Goal: Transaction & Acquisition: Purchase product/service

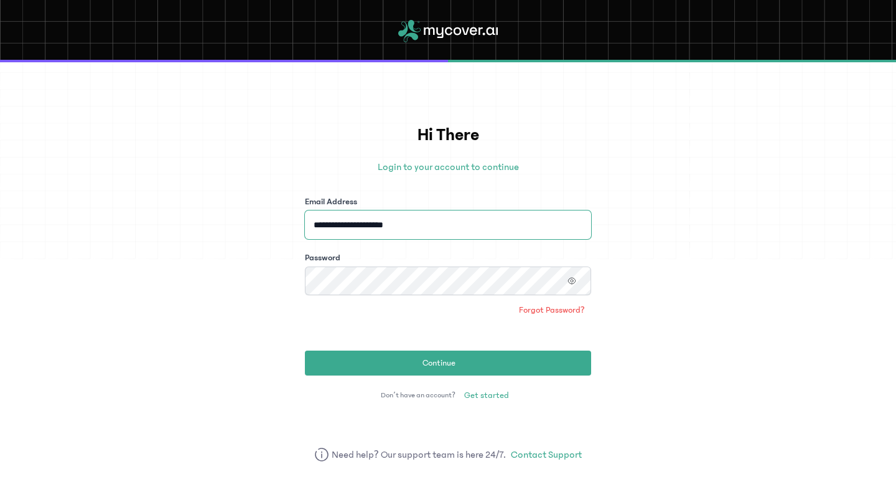
click at [449, 221] on input "**********" at bounding box center [448, 224] width 286 height 29
click at [305, 350] on button "Continue" at bounding box center [448, 362] width 286 height 25
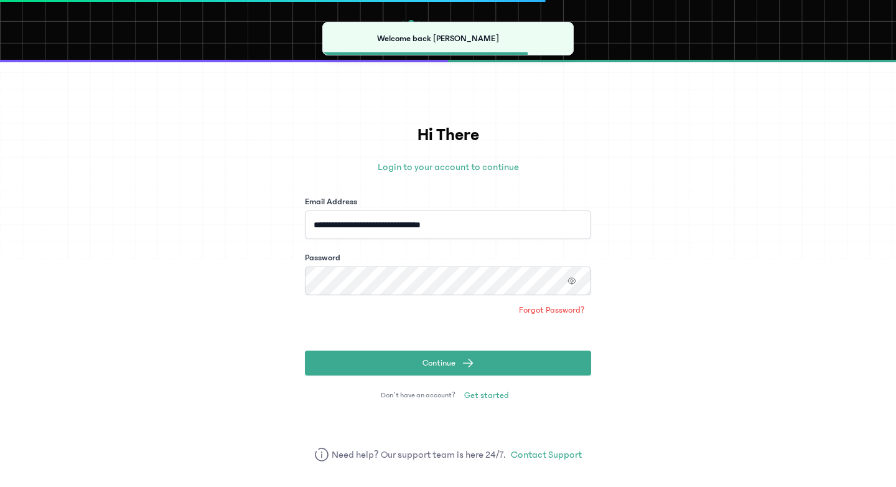
type input "**********"
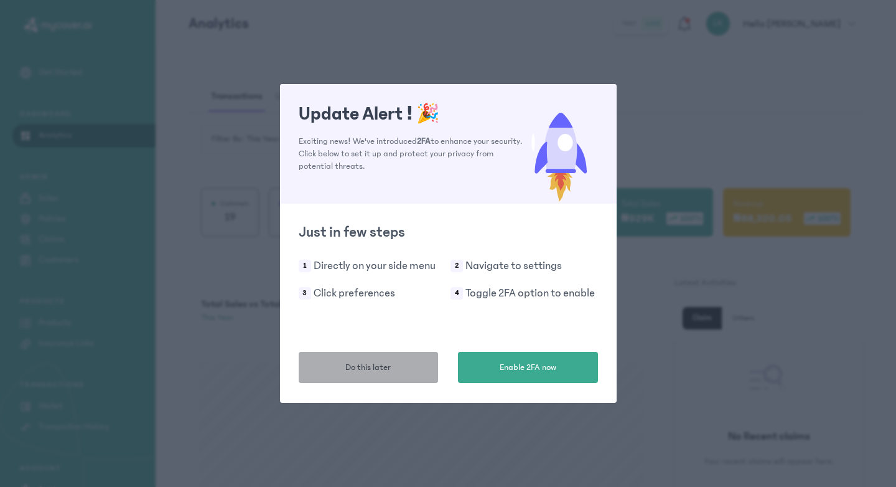
click at [366, 365] on span "Do this later" at bounding box center [367, 367] width 45 height 13
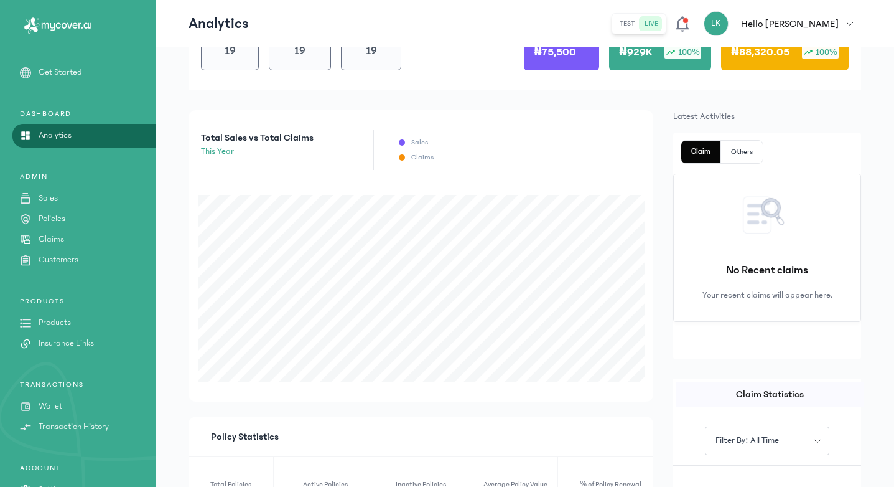
scroll to position [175, 0]
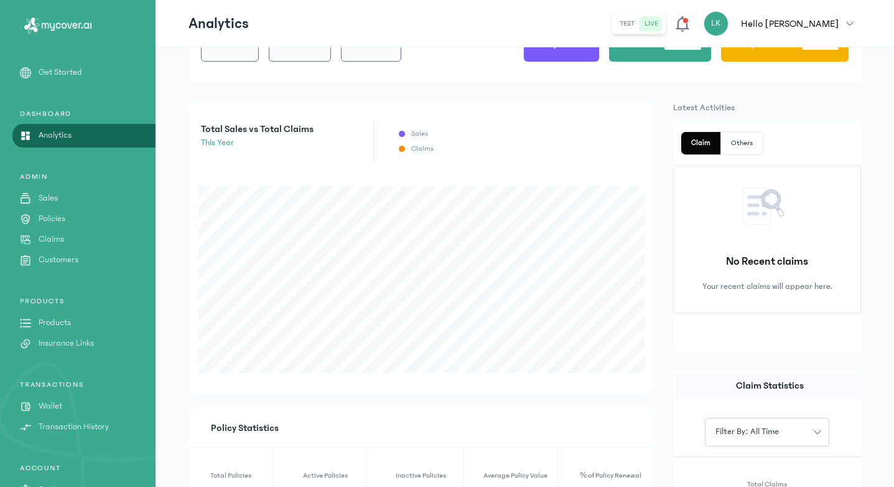
click at [56, 320] on p "Products" at bounding box center [55, 322] width 32 height 13
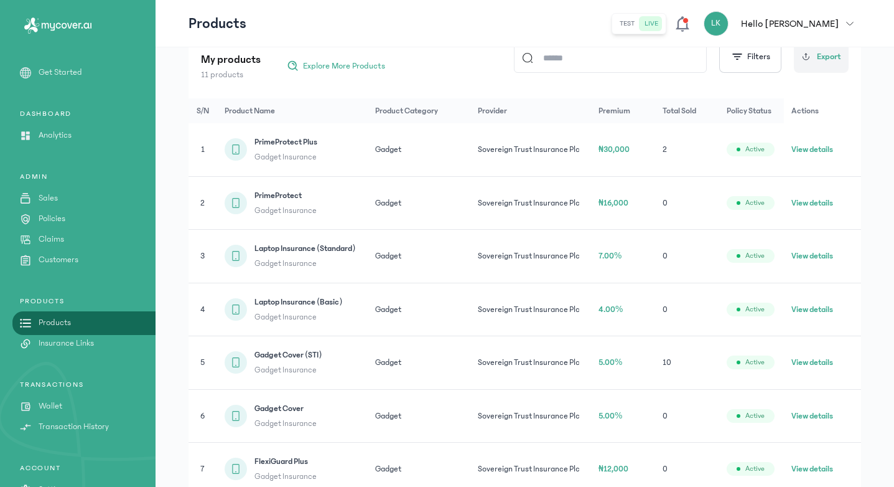
scroll to position [177, 0]
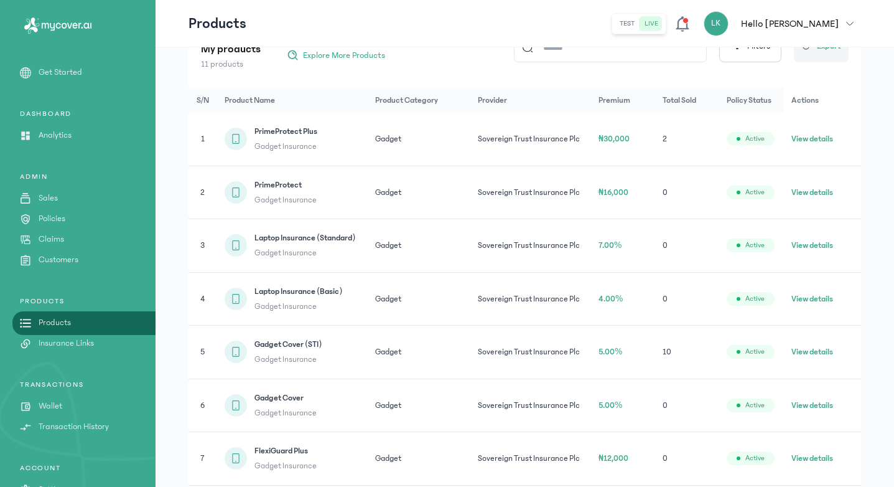
click at [824, 352] on button "View details" at bounding box center [812, 351] width 42 height 12
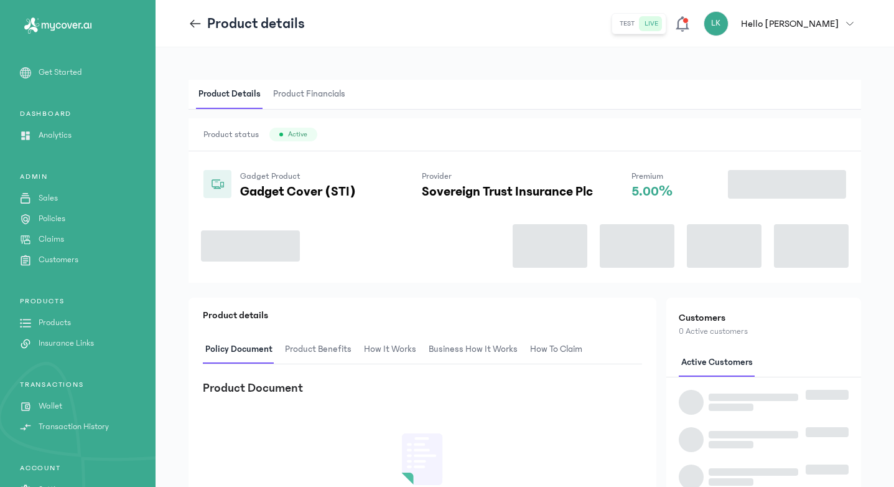
drag, startPoint x: 363, startPoint y: 239, endPoint x: 348, endPoint y: 241, distance: 14.4
click at [348, 241] on div at bounding box center [525, 240] width 648 height 83
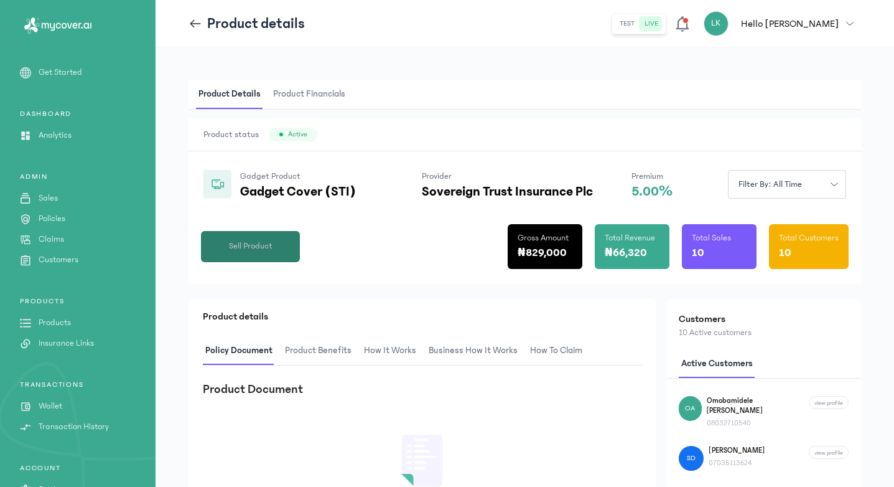
click at [279, 241] on button "Sell Product" at bounding box center [250, 246] width 99 height 31
